Goal: Transaction & Acquisition: Obtain resource

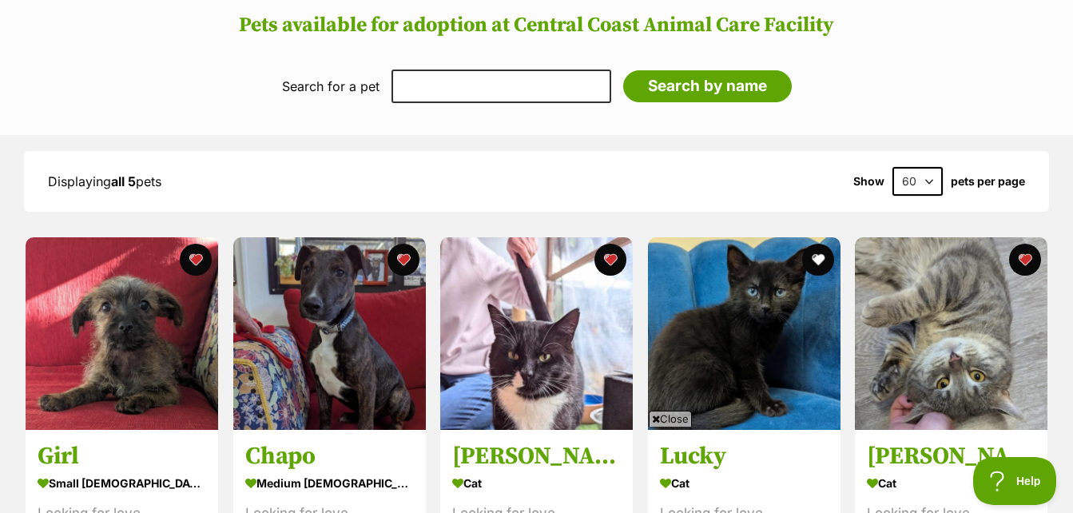
scroll to position [1523, 0]
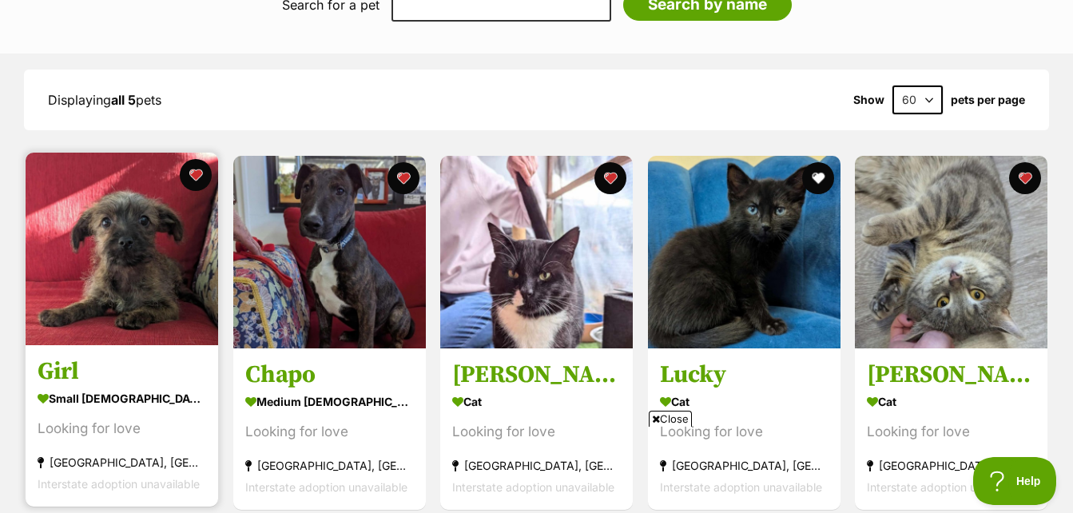
click at [141, 238] on img at bounding box center [122, 249] width 193 height 193
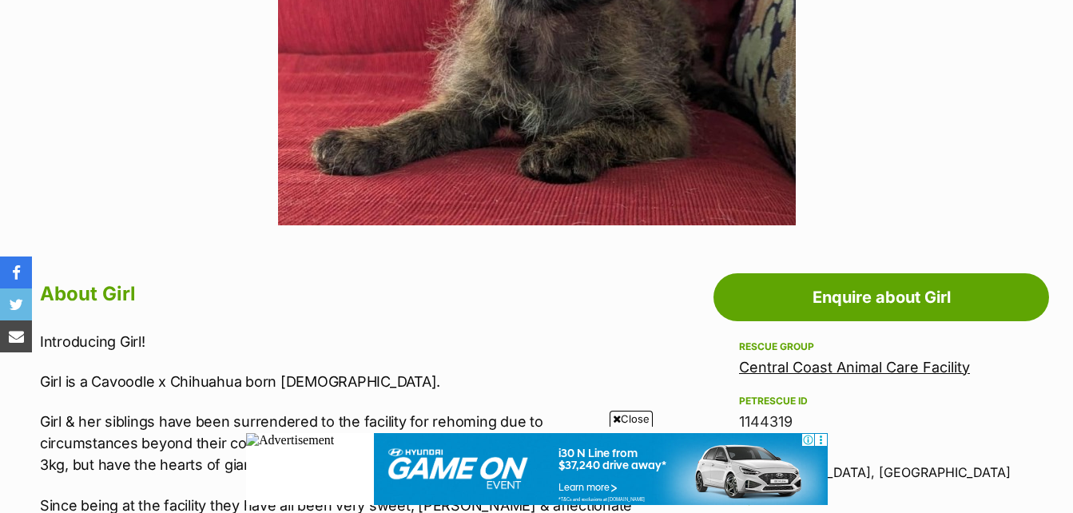
click at [637, 411] on span "Close" at bounding box center [631, 419] width 43 height 16
click at [637, 411] on p "Girl & her siblings have been surrendered to the facility for rehoming due to c…" at bounding box center [339, 443] width 599 height 65
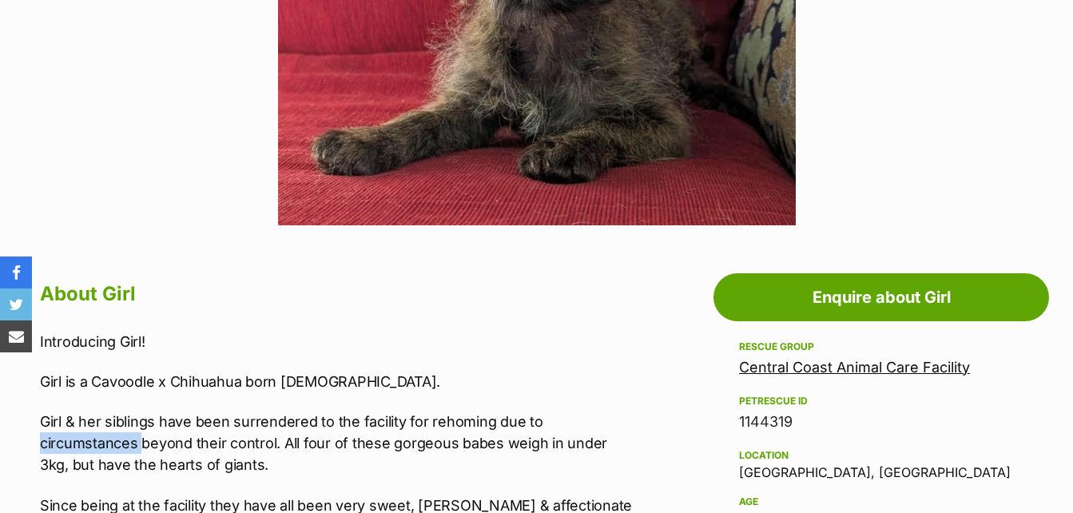
click at [635, 422] on p "Girl & her siblings have been surrendered to the facility for rehoming due to c…" at bounding box center [339, 443] width 599 height 65
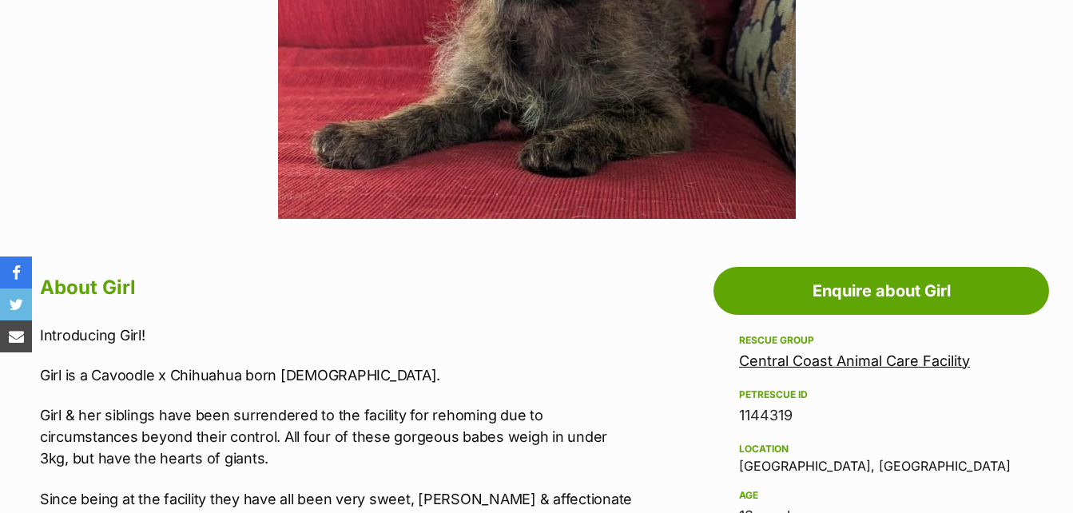
scroll to position [790, 0]
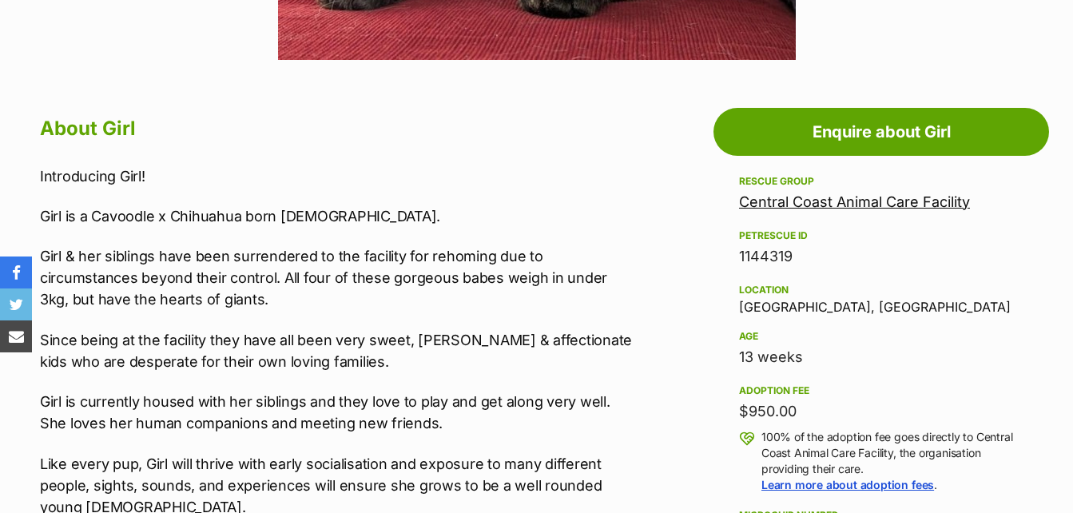
click at [602, 113] on h2 "About Girl" at bounding box center [339, 128] width 599 height 35
click at [609, 117] on h2 "About Girl" at bounding box center [339, 128] width 599 height 35
click at [604, 125] on h2 "About Girl" at bounding box center [339, 128] width 599 height 35
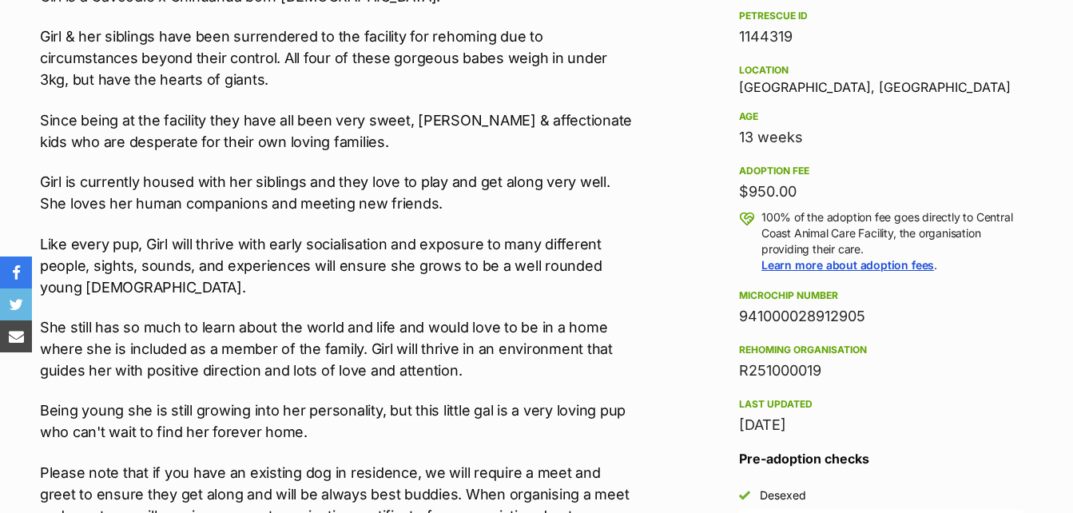
scroll to position [0, 0]
